Goal: Transaction & Acquisition: Purchase product/service

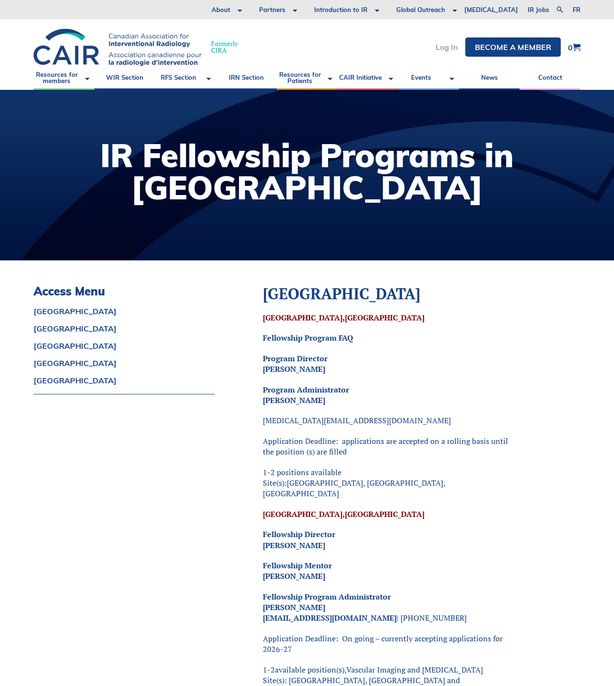
click at [447, 47] on link "Log In" at bounding box center [447, 47] width 23 height 8
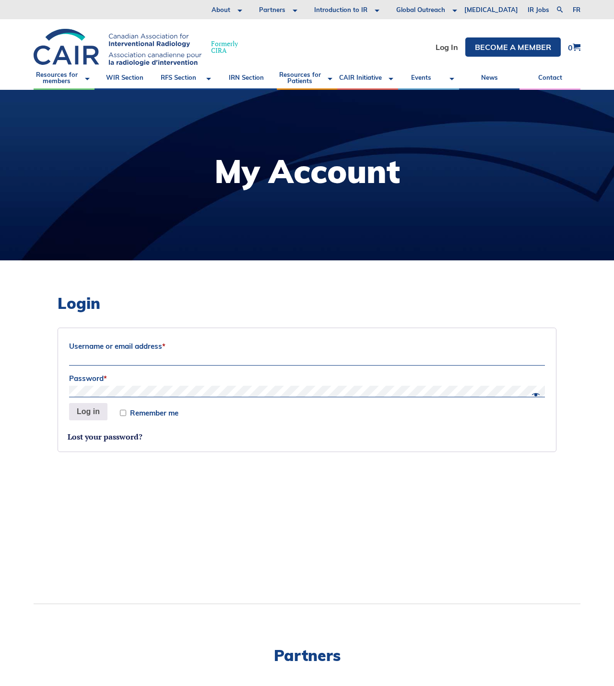
click at [158, 341] on label "Username or email address *" at bounding box center [307, 346] width 476 height 14
click at [158, 354] on input "Username or email address *" at bounding box center [307, 360] width 476 height 12
click at [181, 355] on input "Username or email address *" at bounding box center [307, 360] width 476 height 12
paste input "mohamed.abu-nada@mail.mcgill.ca"
type input "mohamed.abu-nada@mail.mcgill.ca"
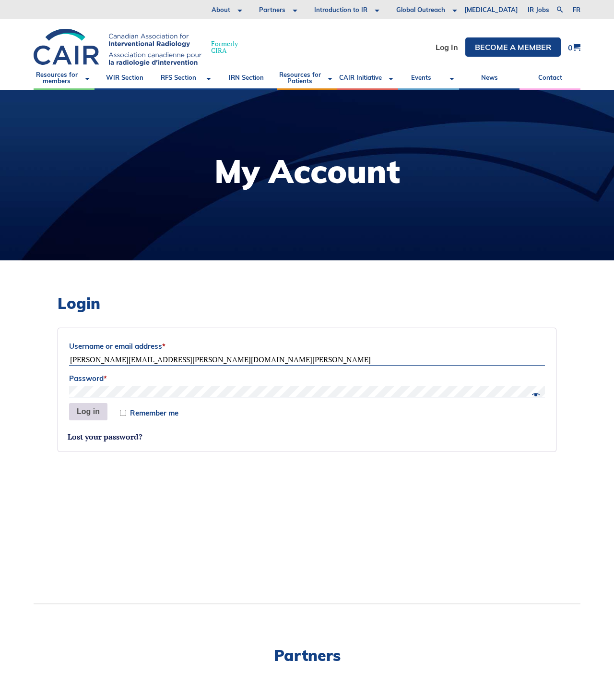
click at [89, 414] on button "Log in" at bounding box center [88, 411] width 38 height 17
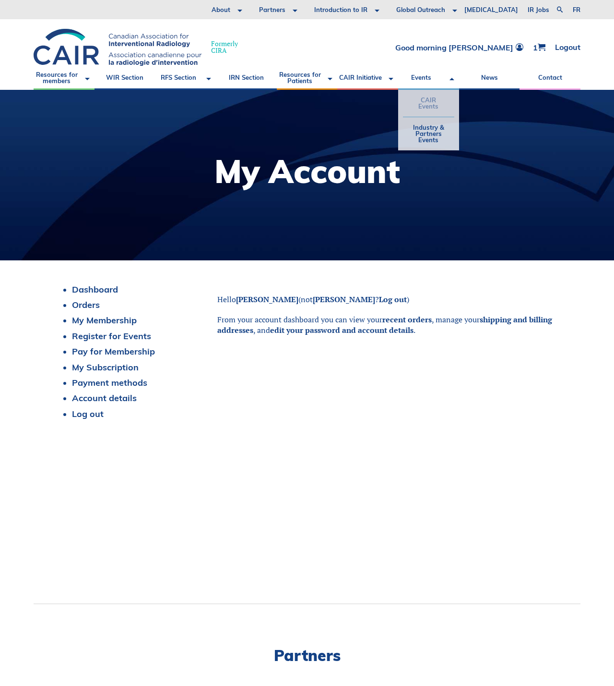
click at [424, 103] on link "CAIR Events" at bounding box center [428, 103] width 51 height 27
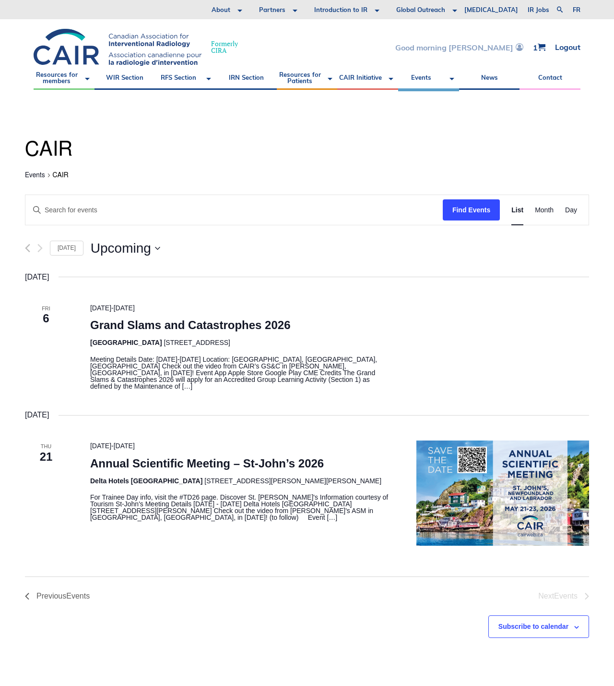
click at [506, 49] on link "Good morning Mohamed" at bounding box center [460, 47] width 128 height 8
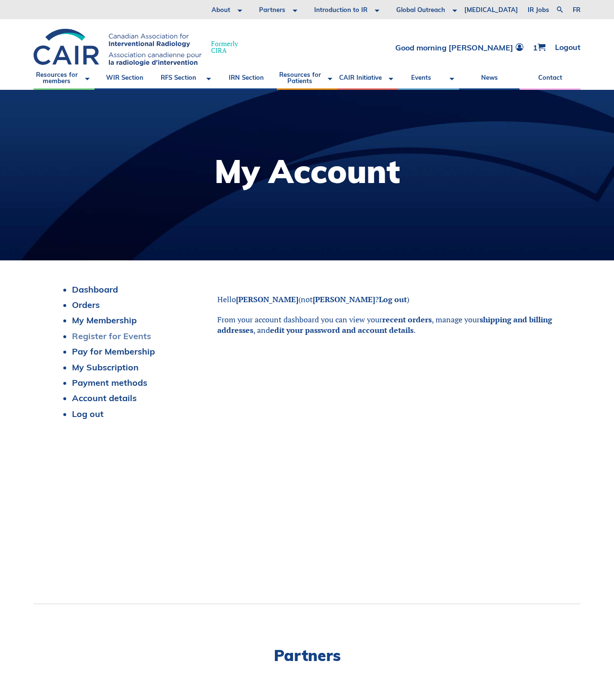
click at [107, 334] on link "Register for Events" at bounding box center [111, 335] width 79 height 11
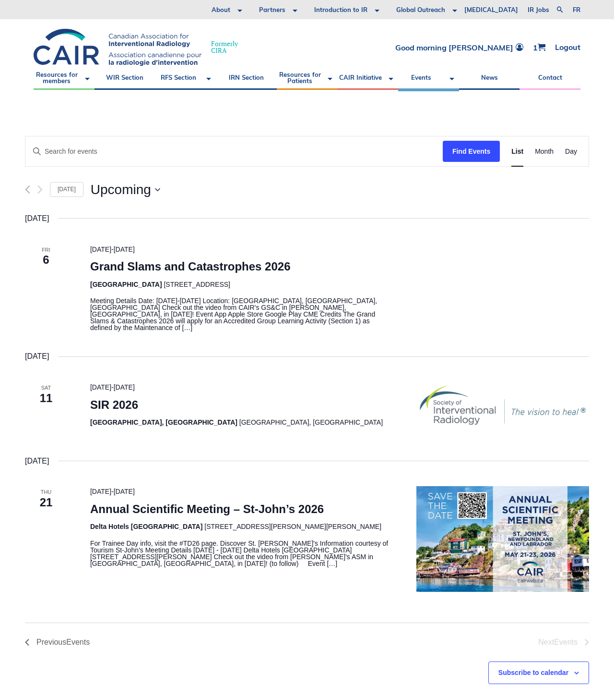
click at [116, 369] on div "February 2026 Fri 6 6 February 2026 - 7 February 2026 Grand Slams and Catastrop…" at bounding box center [307, 401] width 565 height 379
click at [95, 364] on div "February 2026 Fri 6 6 February 2026 - 7 February 2026 Grand Slams and Catastrop…" at bounding box center [307, 401] width 565 height 379
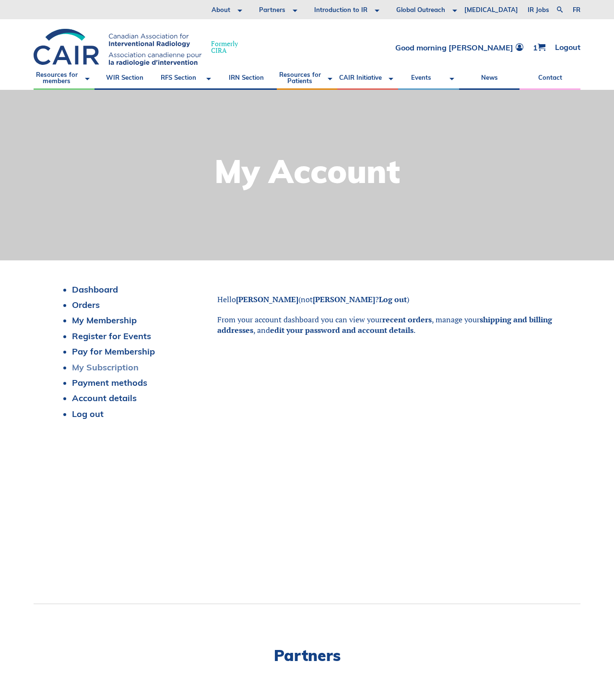
click at [91, 367] on link "My Subscription" at bounding box center [105, 366] width 67 height 11
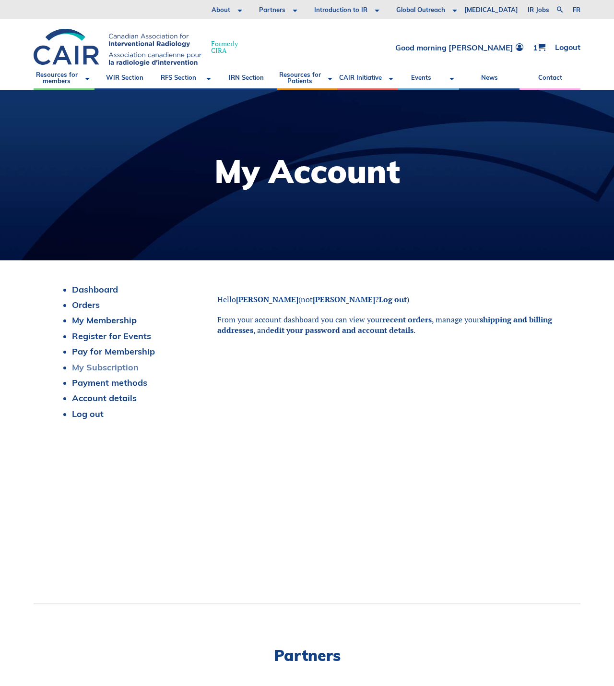
click at [118, 367] on link "My Subscription" at bounding box center [105, 366] width 67 height 11
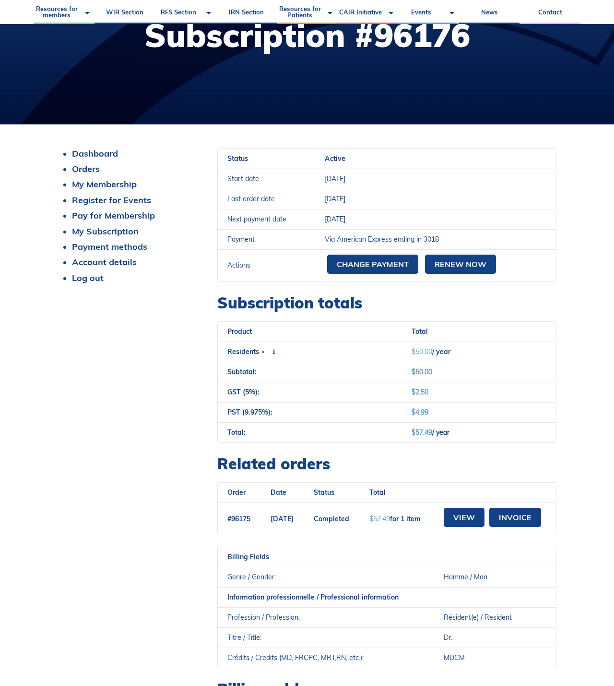
scroll to position [124, 0]
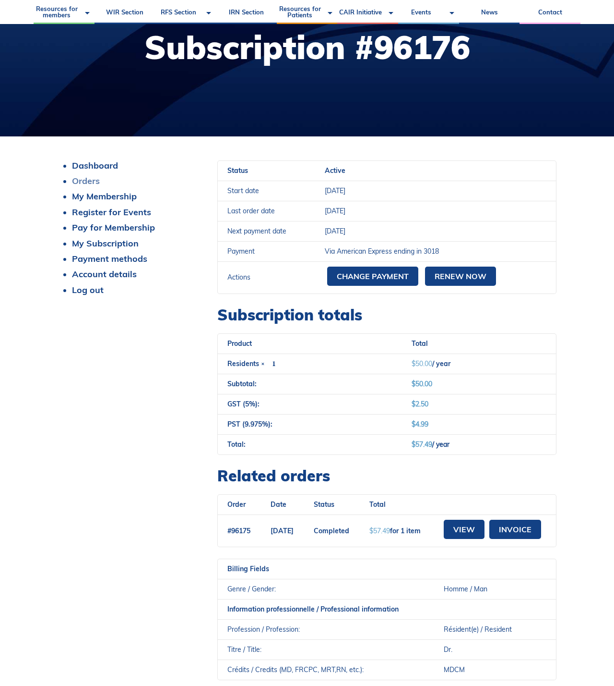
click at [92, 178] on link "Orders" at bounding box center [86, 180] width 28 height 11
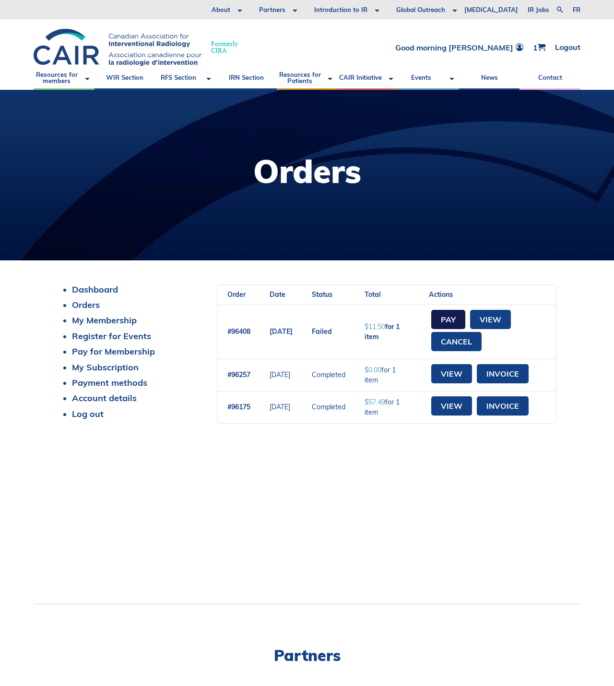
click at [461, 319] on link "Pay" at bounding box center [449, 319] width 34 height 19
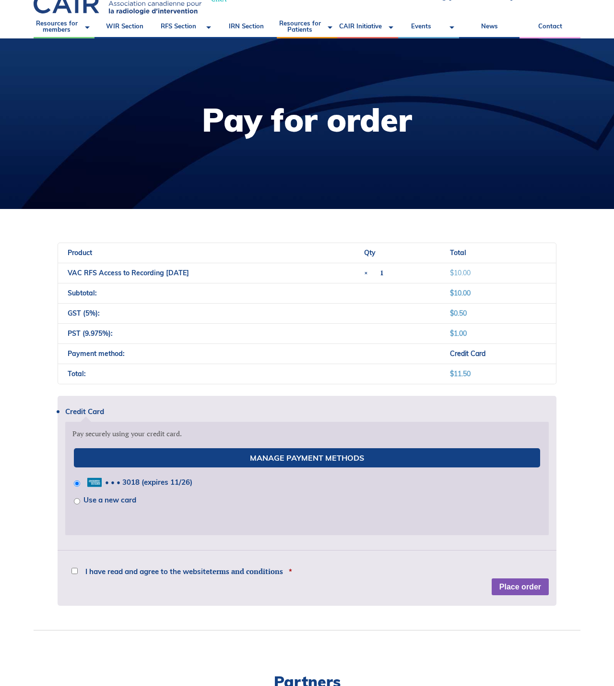
scroll to position [241, 0]
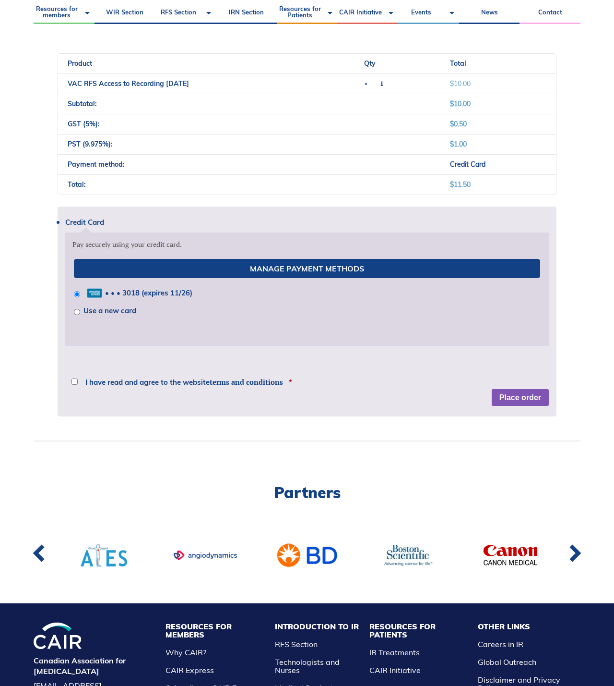
click at [73, 385] on input "I have read and agree to the website terms and conditions *" at bounding box center [75, 381] width 6 height 6
checkbox input "true"
click at [522, 395] on button "Place order" at bounding box center [520, 397] width 57 height 17
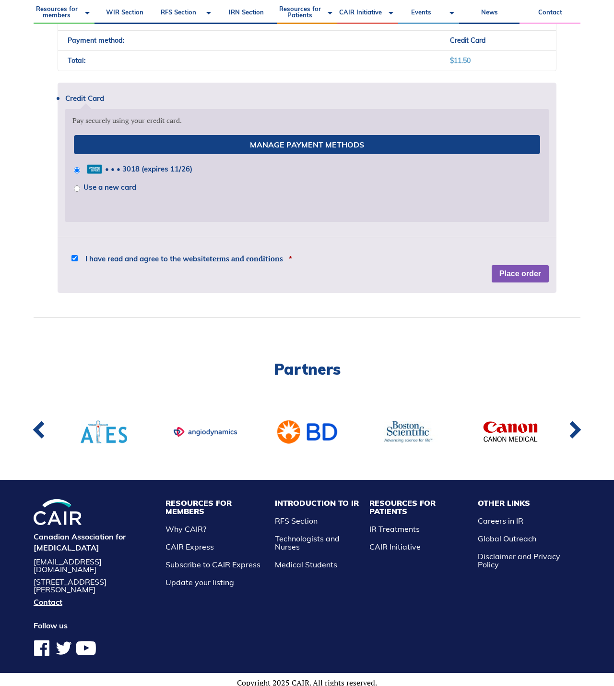
click at [77, 192] on input "Use a new card" at bounding box center [77, 188] width 6 height 6
radio input "true"
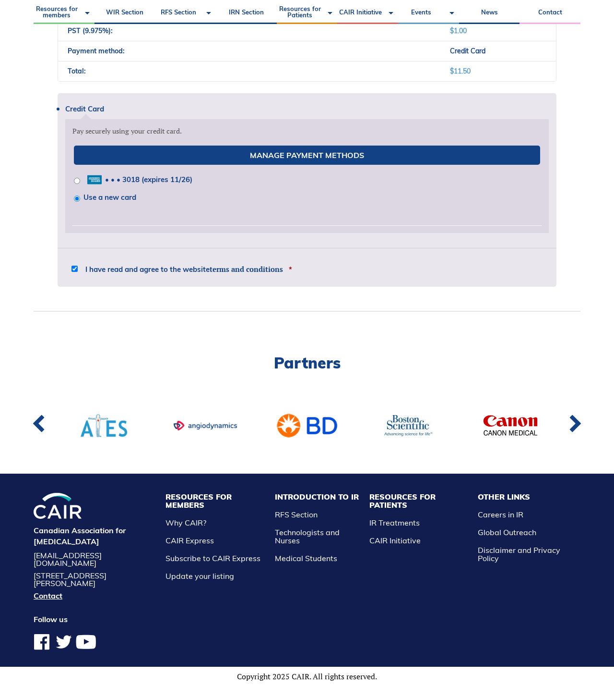
scroll to position [348, 0]
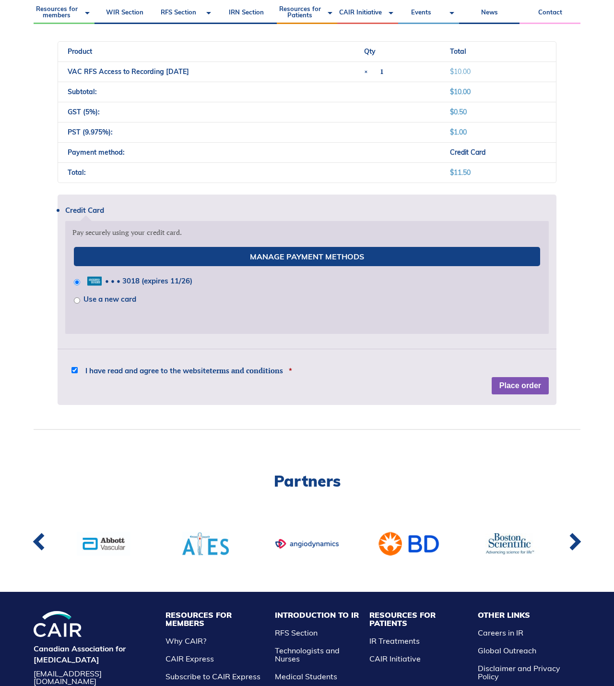
scroll to position [393, 0]
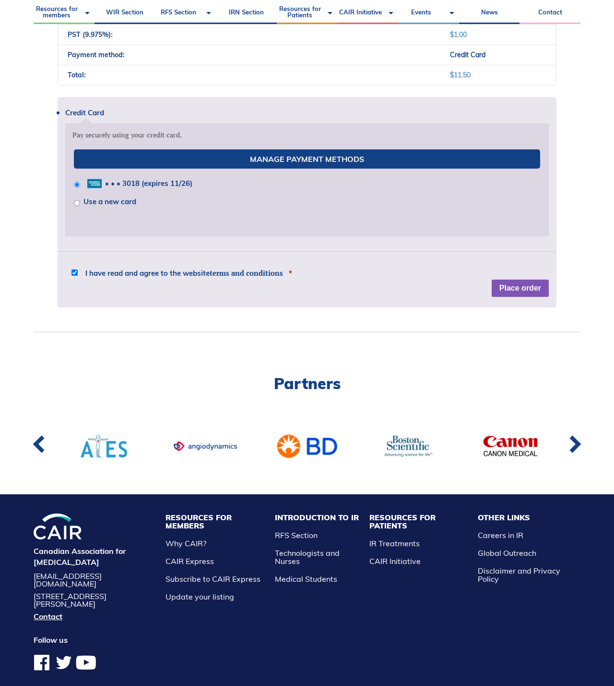
drag, startPoint x: 532, startPoint y: 171, endPoint x: 79, endPoint y: 205, distance: 454.5
click at [79, 205] on input "Use a new card" at bounding box center [77, 203] width 6 height 6
radio input "true"
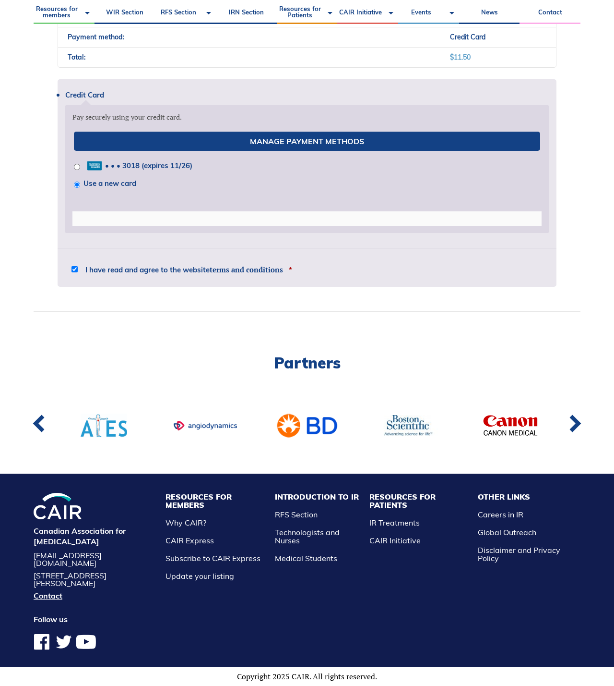
scroll to position [348, 0]
